Goal: Information Seeking & Learning: Learn about a topic

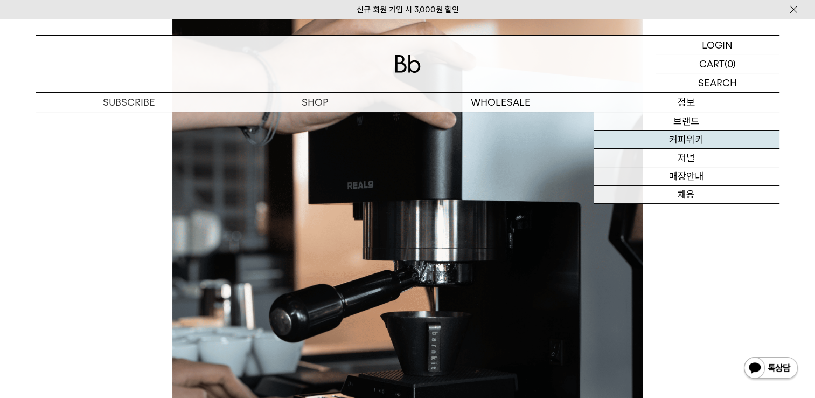
click at [702, 139] on link "커피위키" at bounding box center [687, 139] width 186 height 18
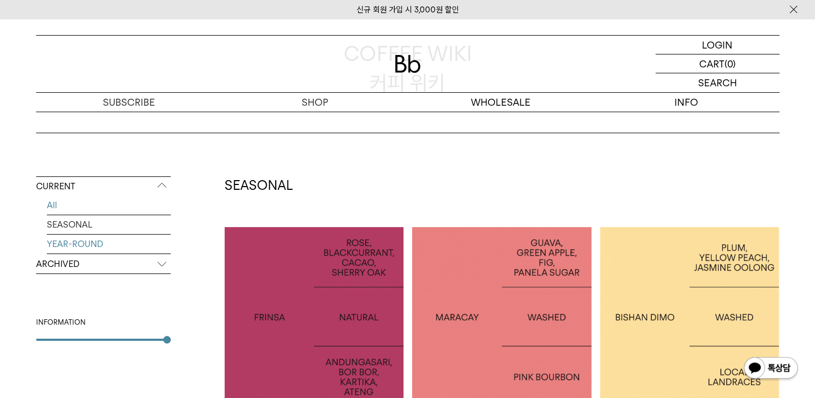
click at [103, 238] on link "YEAR-ROUND" at bounding box center [109, 243] width 124 height 19
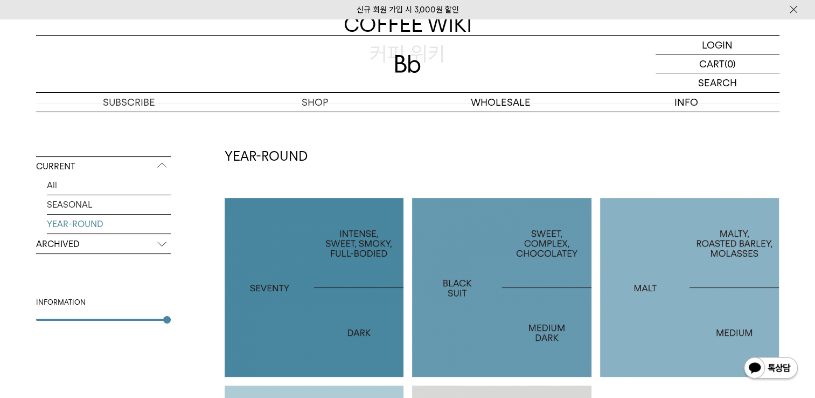
scroll to position [162, 0]
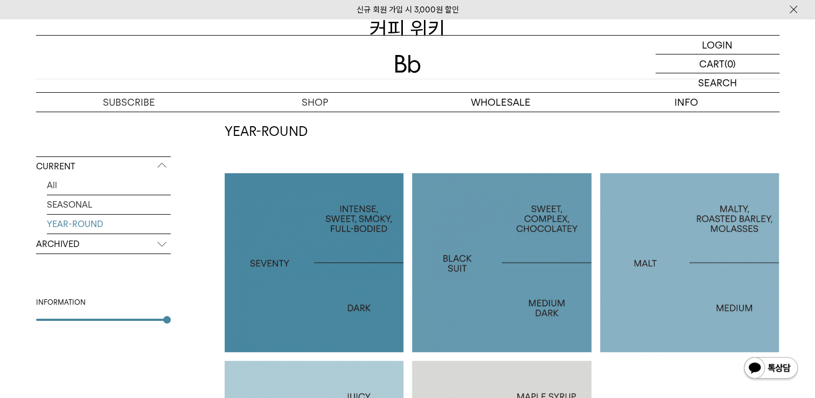
click at [273, 265] on p "SEVENTY" at bounding box center [314, 262] width 179 height 16
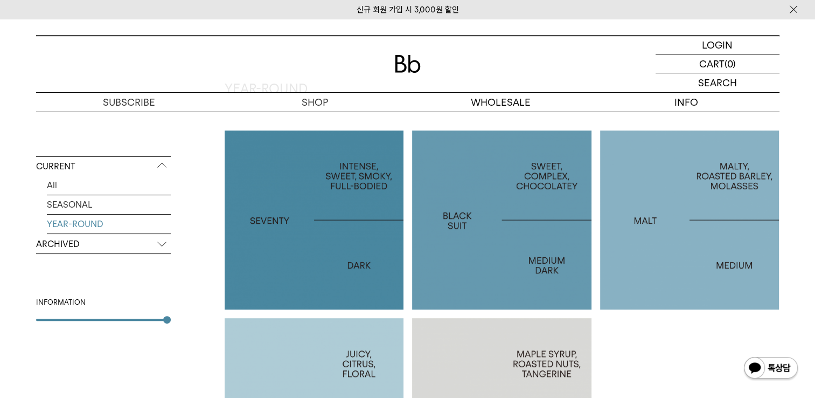
scroll to position [269, 0]
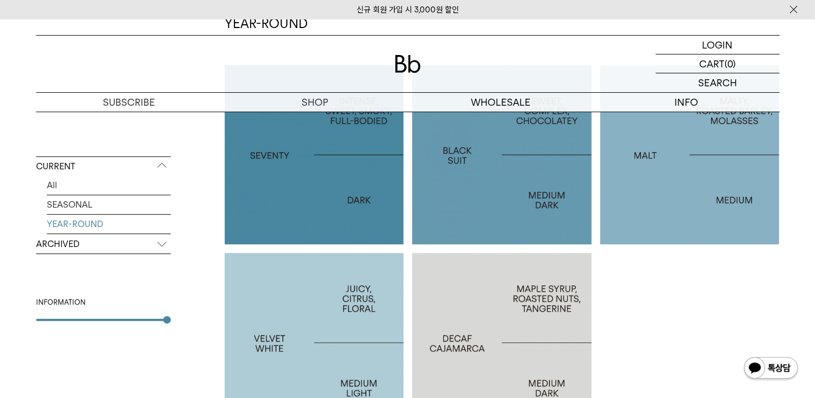
click at [482, 223] on div at bounding box center [501, 154] width 179 height 179
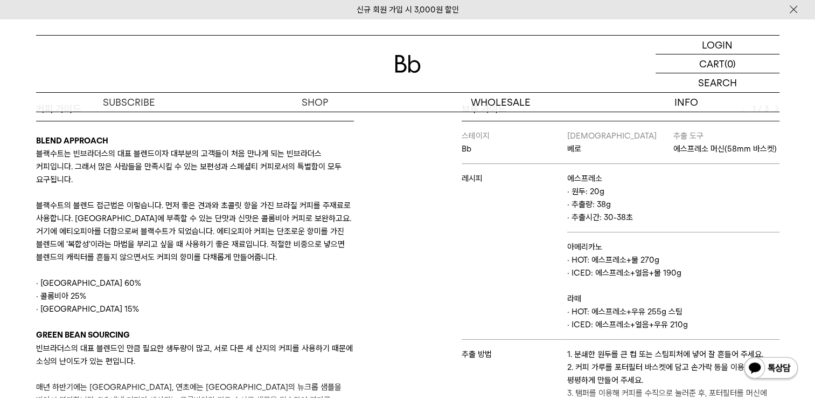
scroll to position [485, 0]
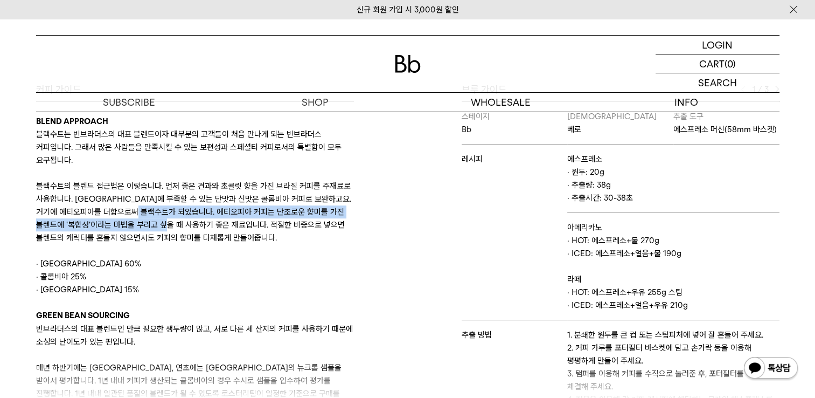
drag, startPoint x: 192, startPoint y: 210, endPoint x: 243, endPoint y: 223, distance: 52.7
click at [243, 223] on p "블랙수트의 블렌드 접근법은 이렇습니다. 먼저 좋은 견과와 초콜릿 향을 가진 브라질 커피를 주재료로 사용합니다. [GEOGRAPHIC_DATA]…" at bounding box center [195, 211] width 318 height 65
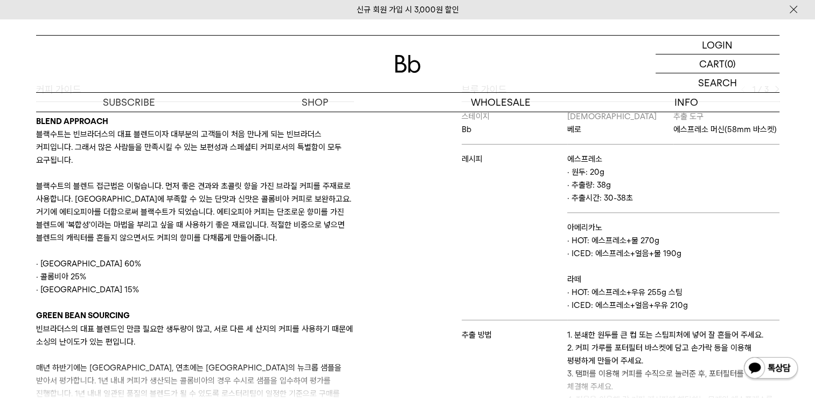
drag, startPoint x: 243, startPoint y: 223, endPoint x: 132, endPoint y: 252, distance: 115.4
click at [132, 252] on p at bounding box center [195, 250] width 318 height 13
click at [105, 197] on p "블랙수트의 블렌드 접근법은 이렇습니다. 먼저 좋은 견과와 초콜릿 향을 가진 브라질 커피를 주재료로 사용합니다. 브라질에 부족할 수 있는 단맛과…" at bounding box center [195, 211] width 318 height 65
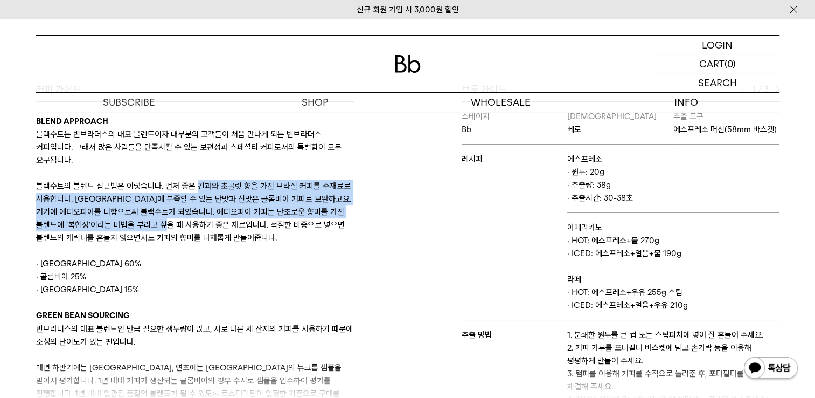
drag, startPoint x: 197, startPoint y: 185, endPoint x: 244, endPoint y: 221, distance: 58.4
click at [244, 221] on p "블랙수트의 블렌드 접근법은 이렇습니다. 먼저 좋은 견과와 초콜릿 향을 가진 브라질 커피를 주재료로 사용합니다. 브라질에 부족할 수 있는 단맛과…" at bounding box center [195, 211] width 318 height 65
copy p "견과와 초콜릿 향을 가진 브라질 커피를 주재료로 사용합니다. 브라질에 부족할 수 있는 단맛과 신맛은 콜롬비아 커피로 보완하고요. 거기에 에티오…"
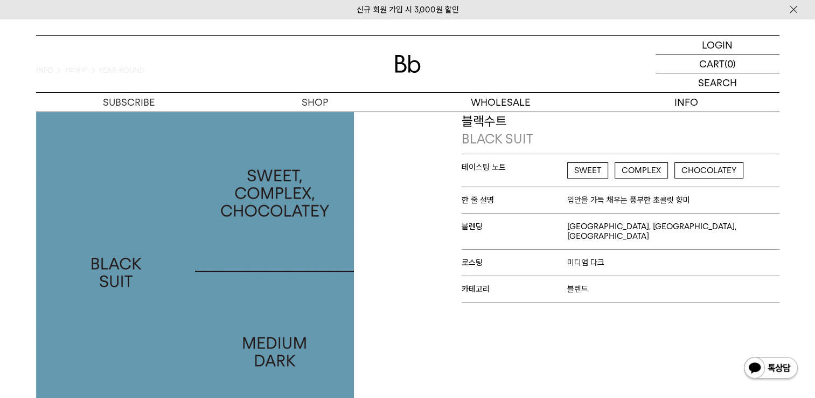
scroll to position [0, 0]
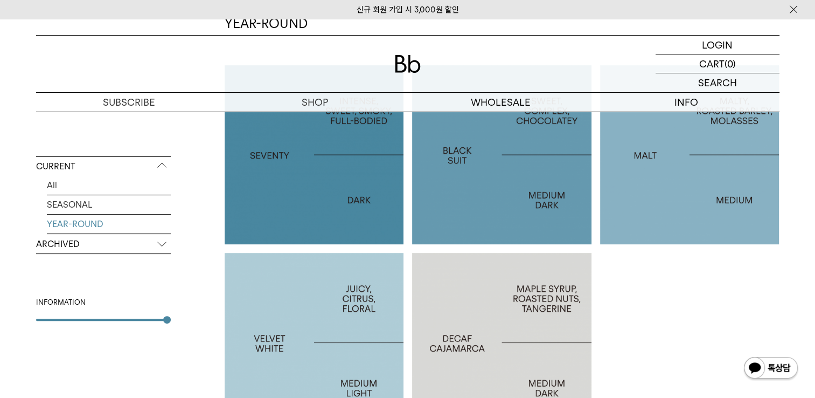
click at [330, 323] on div at bounding box center [314, 342] width 179 height 179
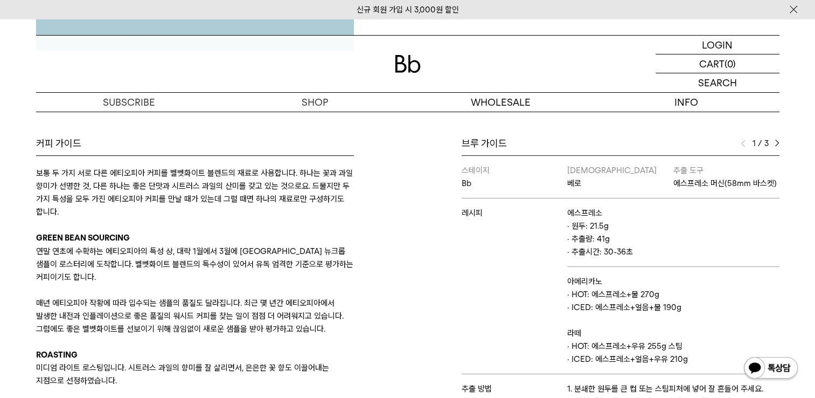
scroll to position [108, 0]
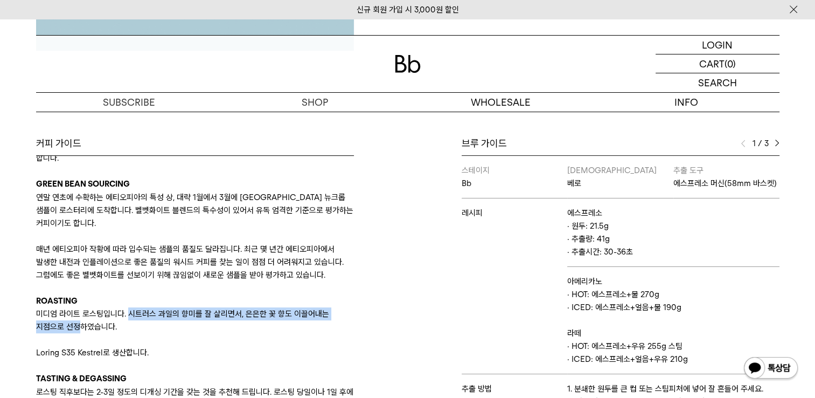
drag, startPoint x: 128, startPoint y: 312, endPoint x: 79, endPoint y: 320, distance: 49.8
click at [79, 320] on p "미디엄 라이트 로스팅입니다. 시트러스 과일의 향미를 잘 살리면서, 은은한 꽃 향도 이끌어내는 지점으로 선정하였습니다." at bounding box center [195, 320] width 318 height 26
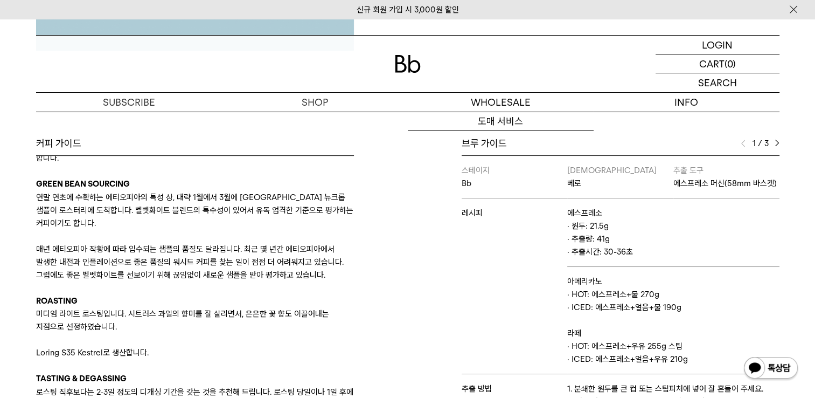
click at [248, 359] on p at bounding box center [195, 365] width 318 height 13
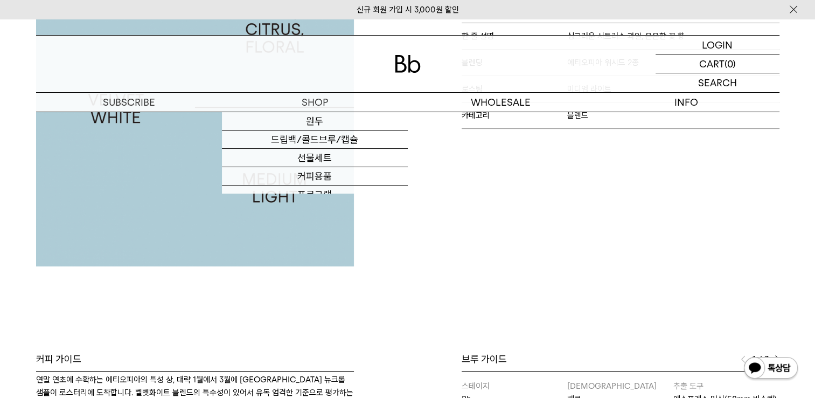
scroll to position [0, 0]
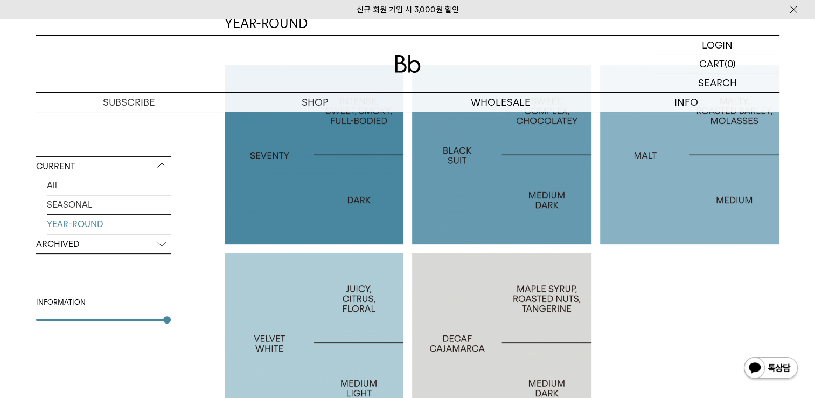
click at [465, 195] on div at bounding box center [501, 154] width 179 height 179
click at [530, 335] on p "DECAF CAJAMARCA" at bounding box center [501, 343] width 179 height 16
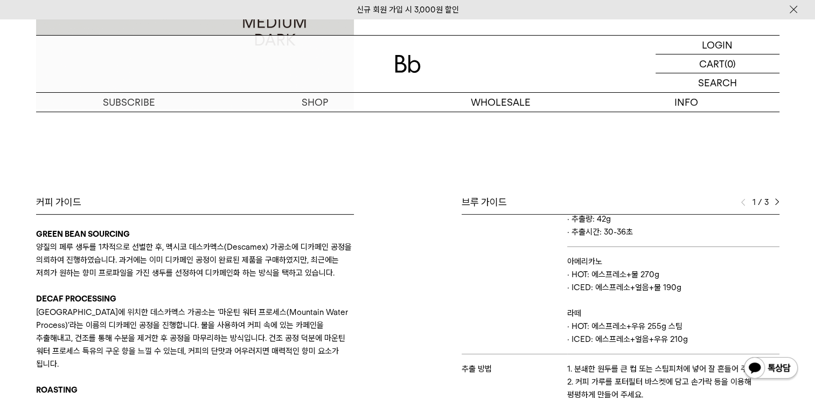
scroll to position [431, 0]
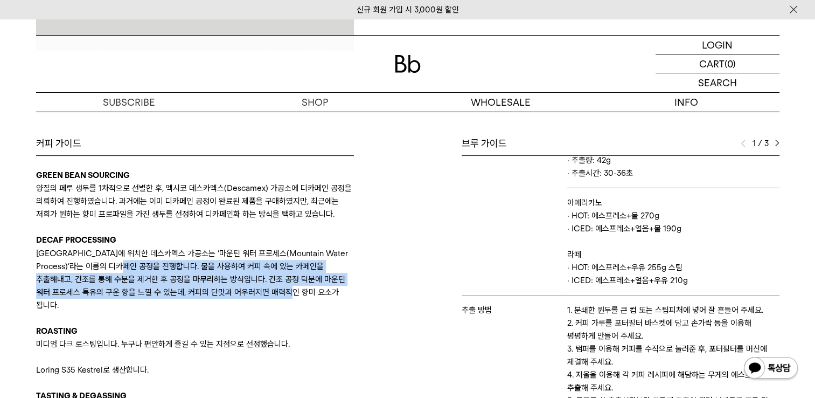
drag, startPoint x: 151, startPoint y: 276, endPoint x: 317, endPoint y: 303, distance: 168.6
click at [317, 303] on p "[GEOGRAPHIC_DATA]에 위치한 데스카멕스 가공소는 ‘마운틴 워터 프로세스(Mountain Water Process)’라는 이름의 디…" at bounding box center [195, 279] width 318 height 65
